Goal: Information Seeking & Learning: Learn about a topic

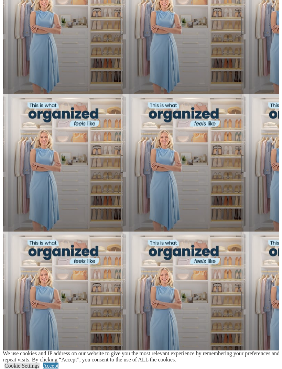
scroll to position [541, 0]
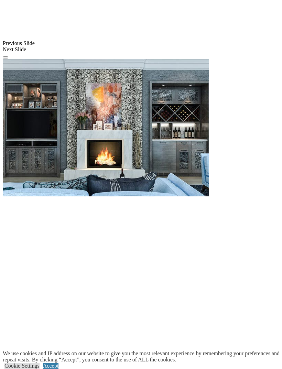
scroll to position [639, 0]
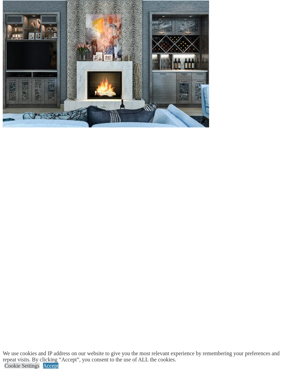
scroll to position [703, 0]
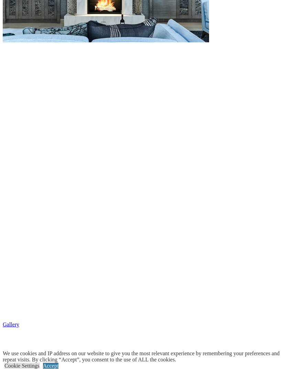
scroll to position [792, 0]
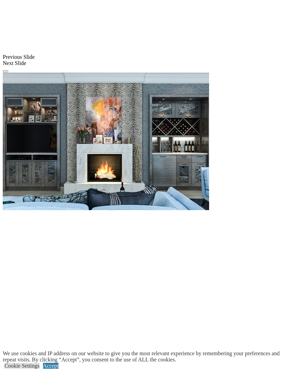
scroll to position [596, 0]
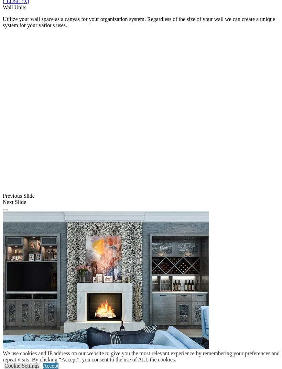
scroll to position [482, 0]
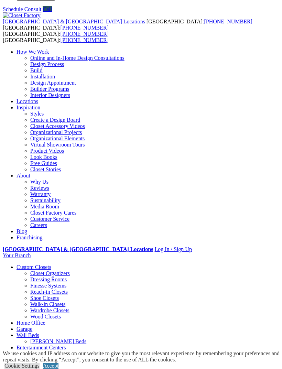
scroll to position [0, 0]
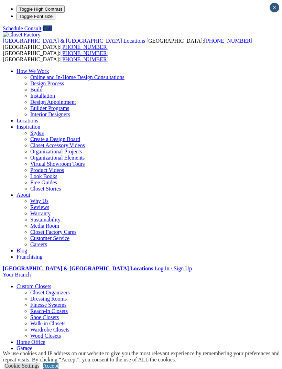
click at [0, 0] on div at bounding box center [0, 0] width 0 height 0
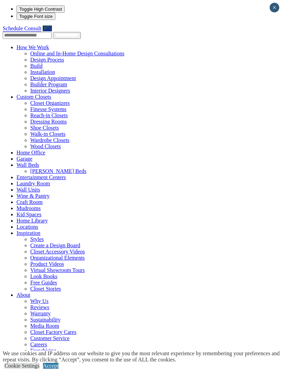
click at [41, 205] on link "Mudrooms" at bounding box center [29, 208] width 24 height 6
click at [24, 205] on link "Mudrooms" at bounding box center [29, 208] width 24 height 6
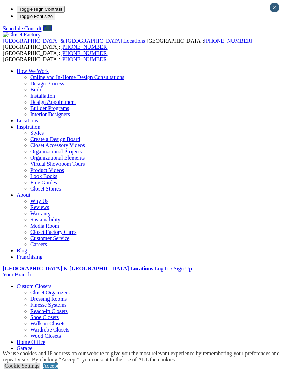
click at [0, 0] on div at bounding box center [0, 0] width 0 height 0
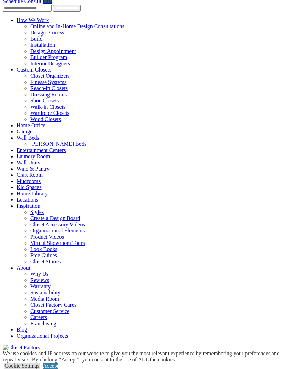
scroll to position [28, 0]
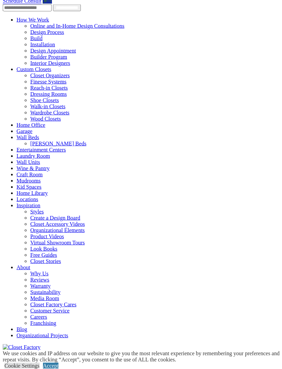
click at [30, 333] on link "Organizational Projects" at bounding box center [43, 336] width 52 height 6
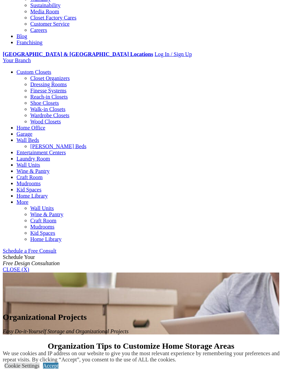
scroll to position [215, 0]
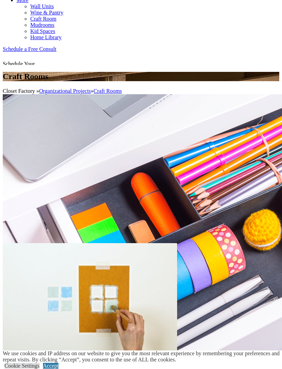
scroll to position [447, 0]
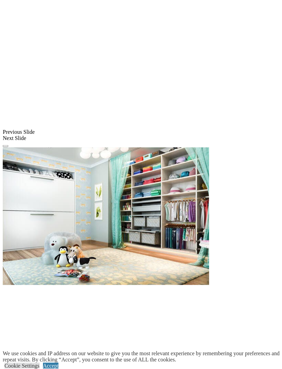
scroll to position [547, 0]
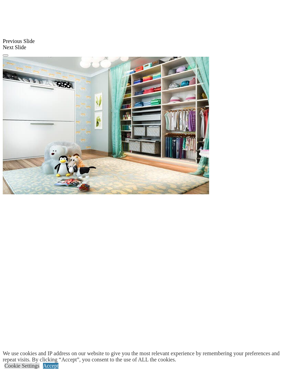
scroll to position [638, 0]
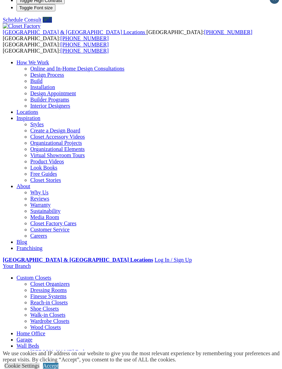
scroll to position [0, 0]
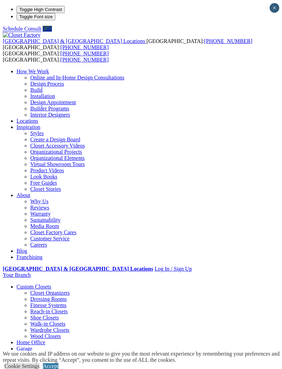
click at [0, 0] on span at bounding box center [0, 0] width 0 height 0
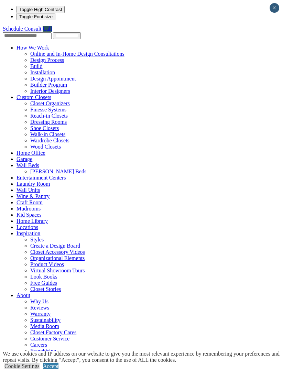
click at [27, 94] on link "Custom Closets" at bounding box center [34, 97] width 35 height 6
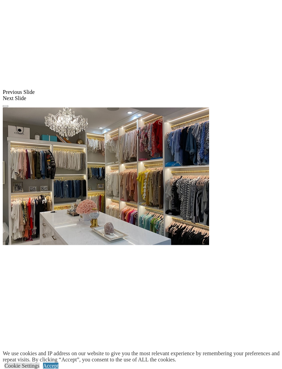
scroll to position [604, 0]
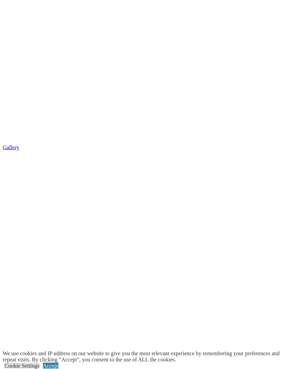
scroll to position [997, 0]
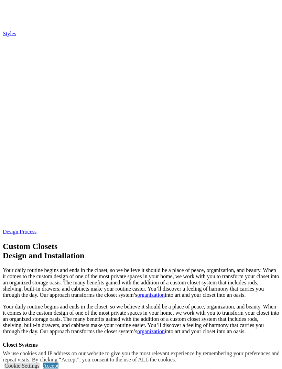
scroll to position [1376, 0]
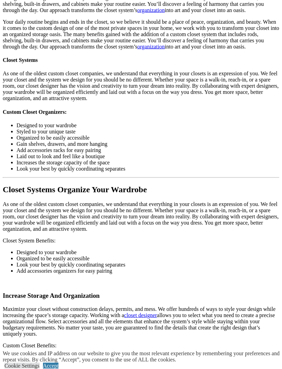
scroll to position [1667, 0]
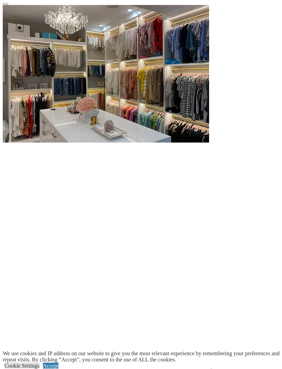
scroll to position [681, 0]
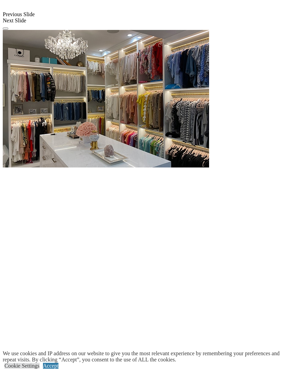
click at [0, 0] on div at bounding box center [0, 0] width 0 height 0
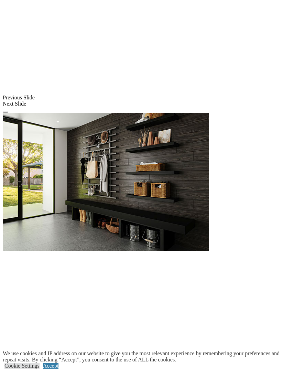
scroll to position [553, 0]
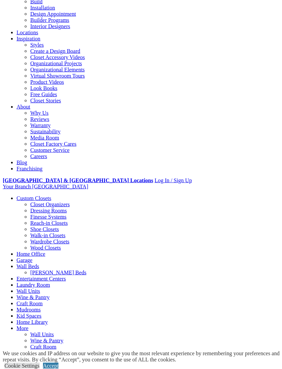
scroll to position [0, 0]
